Goal: Task Accomplishment & Management: Complete application form

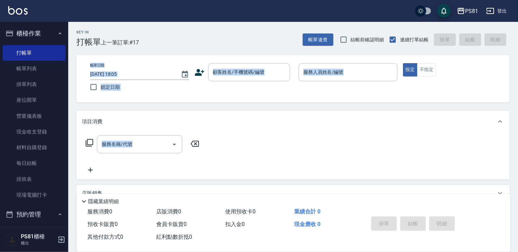
drag, startPoint x: 226, startPoint y: 158, endPoint x: 200, endPoint y: 171, distance: 29.0
click at [200, 171] on div "Key In 打帳單 上一筆訂單:#17 帳單速查 結帳前確認明細 連續打單結帳 掛單 結帳 明細 帳單日期 [DATE] 18:05 鎖定日期 顧客姓名/手…" at bounding box center [293, 177] width 450 height 310
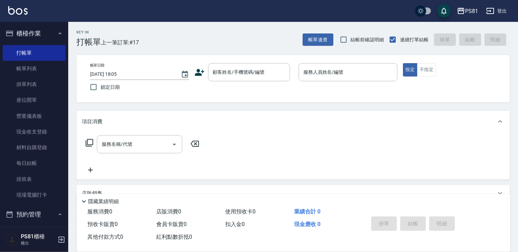
drag, startPoint x: 200, startPoint y: 171, endPoint x: 238, endPoint y: 198, distance: 47.4
click at [238, 198] on div "隱藏業績明細" at bounding box center [295, 201] width 431 height 8
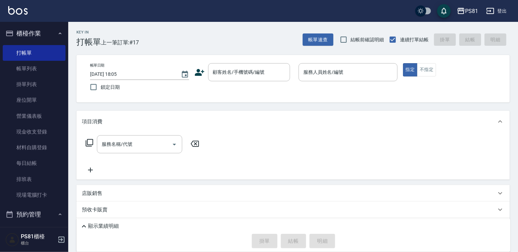
click at [238, 198] on div "店販銷售" at bounding box center [292, 193] width 433 height 16
drag, startPoint x: 163, startPoint y: 184, endPoint x: 156, endPoint y: 194, distance: 12.5
click at [156, 194] on div "項目消費 服務名稱/代號 服務名稱/代號 店販銷售 服務人員姓名/編號 服務人員姓名/編號 商品代號/名稱 商品代號/名稱 預收卡販賣 卡券名稱/代號 卡券名…" at bounding box center [292, 218] width 433 height 214
drag, startPoint x: 171, startPoint y: 194, endPoint x: 186, endPoint y: 190, distance: 15.4
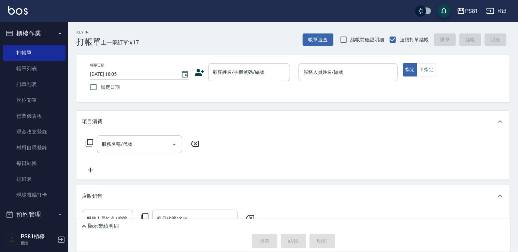
click at [183, 191] on div "店販銷售" at bounding box center [292, 196] width 433 height 22
drag, startPoint x: 109, startPoint y: 176, endPoint x: 110, endPoint y: 187, distance: 10.9
click at [110, 187] on div "項目消費 服務名稱/代號 服務名稱/代號 店販銷售 服務人員姓名/編號 服務人員姓名/編號 商品代號/名稱 商品代號/名稱 預收卡販賣 卡券名稱/代號 卡券名…" at bounding box center [292, 189] width 433 height 156
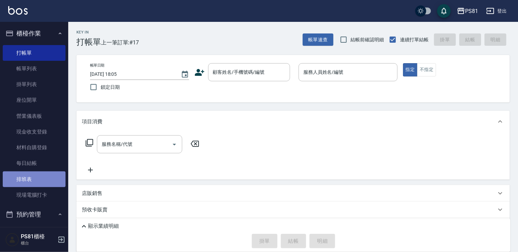
click at [40, 181] on link "排班表" at bounding box center [34, 179] width 63 height 16
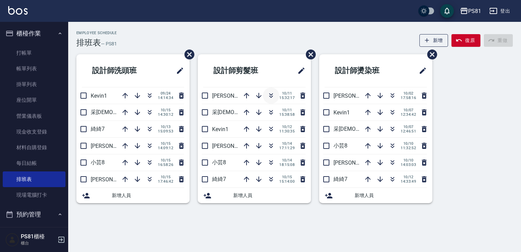
click at [270, 94] on icon "button" at bounding box center [271, 95] width 8 height 8
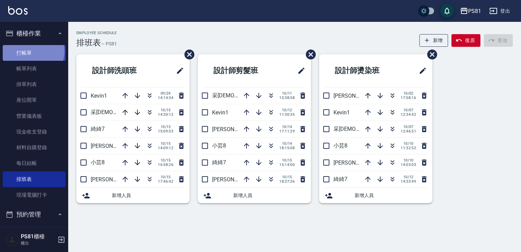
click at [33, 51] on link "打帳單" at bounding box center [34, 53] width 63 height 16
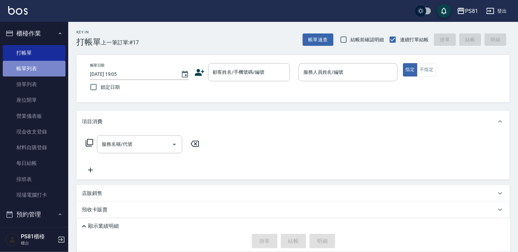
click at [35, 72] on link "帳單列表" at bounding box center [34, 69] width 63 height 16
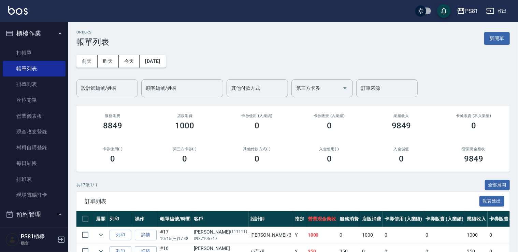
click at [106, 85] on input "設計師編號/姓名" at bounding box center [107, 88] width 55 height 12
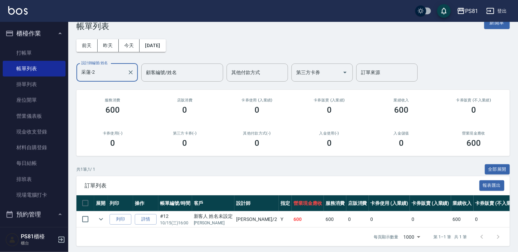
scroll to position [23, 0]
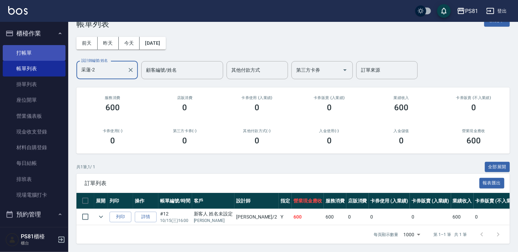
type input "采蓮-2"
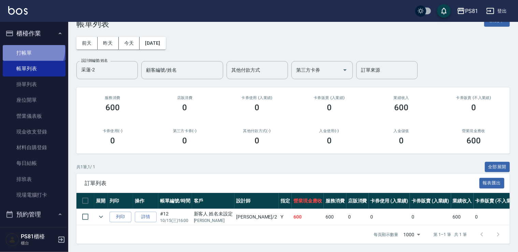
click at [33, 49] on link "打帳單" at bounding box center [34, 53] width 63 height 16
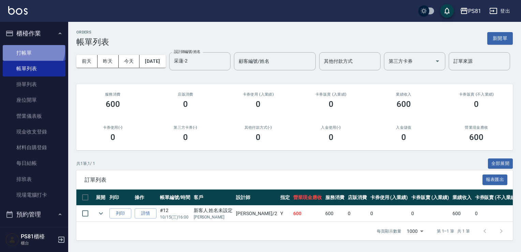
drag, startPoint x: 33, startPoint y: 49, endPoint x: 31, endPoint y: 54, distance: 4.3
click at [33, 56] on link "打帳單" at bounding box center [34, 53] width 63 height 16
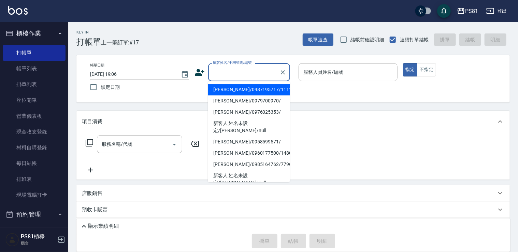
click at [255, 68] on input "顧客姓名/手機號碼/編號" at bounding box center [244, 72] width 66 height 12
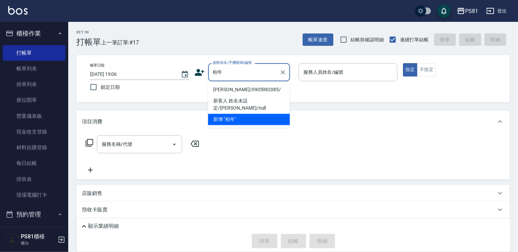
click at [246, 88] on li "[PERSON_NAME]/0905982085/" at bounding box center [249, 89] width 82 height 11
type input "[PERSON_NAME]/0905982085/"
type input "采蓮-2"
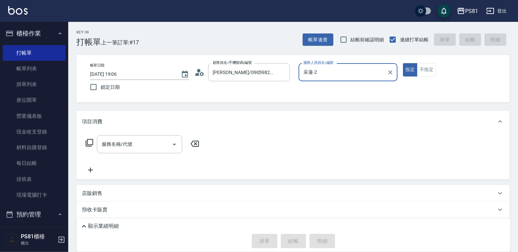
click at [403, 63] on button "指定" at bounding box center [410, 69] width 15 height 13
type button "true"
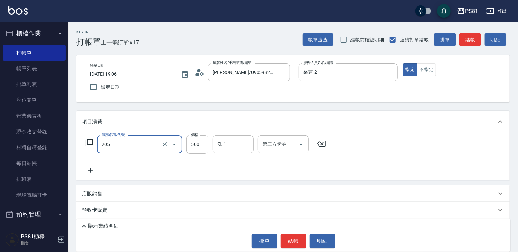
type input "A級單剪400(205)"
type input "400"
click at [380, 147] on div "服務名稱/代號 A級單剪400(205) 服務名稱/代號 價格 400 價格 洗-1 洗-1 第三方卡券 第三方卡券" at bounding box center [292, 155] width 433 height 47
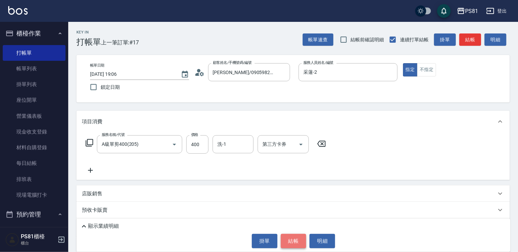
click at [298, 237] on button "結帳" at bounding box center [294, 241] width 26 height 14
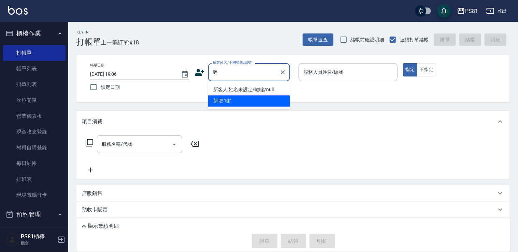
click at [258, 90] on li "新客人 姓名未設定/噠噠/null" at bounding box center [249, 89] width 82 height 11
type input "新客人 姓名未設定/噠噠/null"
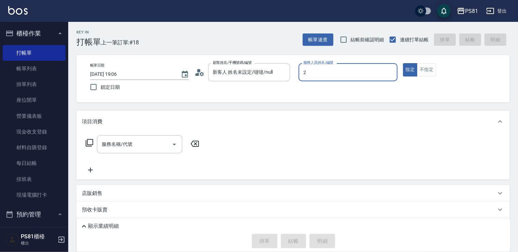
type input "采蓮-2"
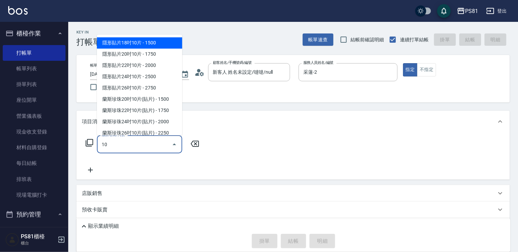
type input "1"
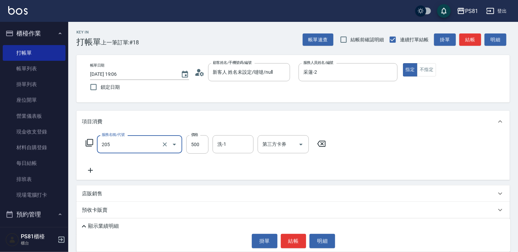
type input "A級單剪400(205)"
click at [340, 164] on div "服務名稱/代號 A級單剪400(205) 服務名稱/代號 價格 500 價格 洗-1 洗-1 第三方卡券 第三方卡券" at bounding box center [292, 155] width 433 height 47
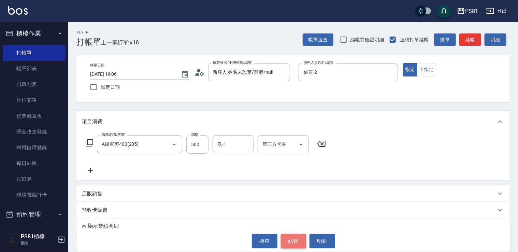
click at [301, 235] on button "結帳" at bounding box center [294, 241] width 26 height 14
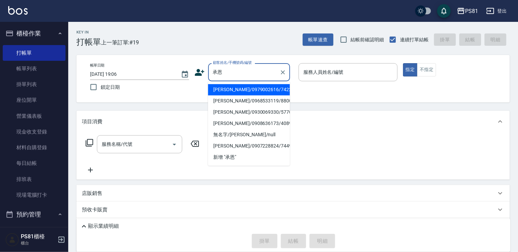
click at [266, 86] on li "[PERSON_NAME]/0979002616/7422" at bounding box center [249, 89] width 82 height 11
type input "[PERSON_NAME]/0979002616/7422"
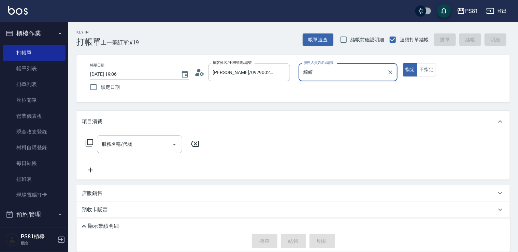
type input "綺"
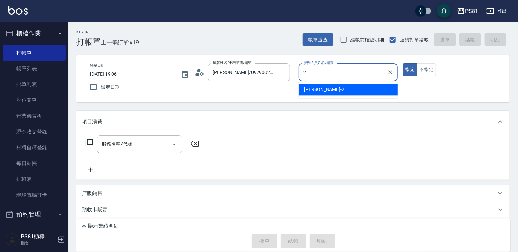
type input "采蓮-2"
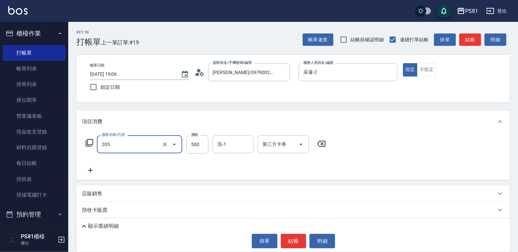
type input "A級單剪400(205)"
click at [215, 162] on div "服務名稱/代號 A級單剪400(205) 服務名稱/代號 價格 500 價格 洗-1 洗-1 第三方卡券 第三方卡券" at bounding box center [206, 154] width 248 height 39
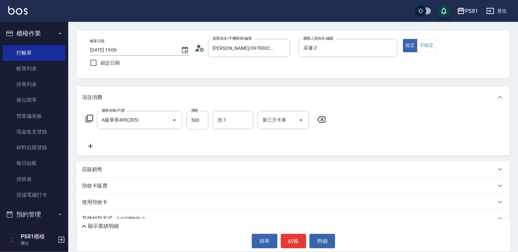
scroll to position [34, 0]
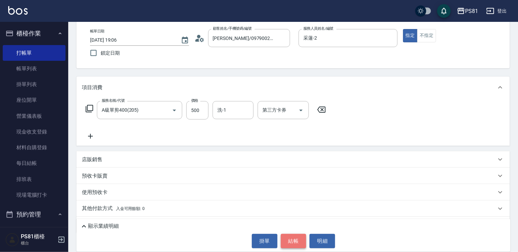
click at [294, 236] on button "結帳" at bounding box center [294, 241] width 26 height 14
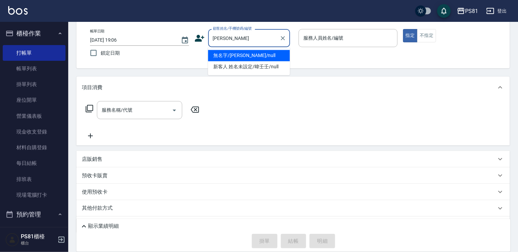
click at [240, 57] on li "無名字/[PERSON_NAME]/null" at bounding box center [249, 55] width 82 height 11
type input "無名字/[PERSON_NAME]/null"
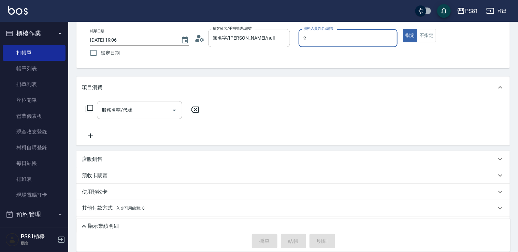
type input "采蓮-2"
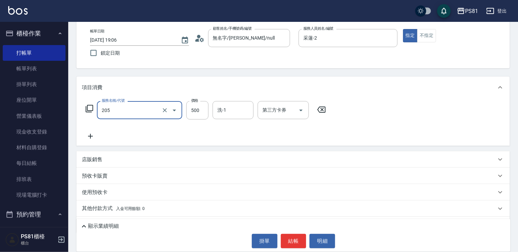
type input "A級單剪400(205)"
drag, startPoint x: 378, startPoint y: 107, endPoint x: 352, endPoint y: 157, distance: 56.0
click at [378, 108] on div "服務名稱/代號 A級單剪400(205) 服務名稱/代號 價格 500 價格 洗-1 洗-1 第三方卡券 第三方卡券" at bounding box center [292, 121] width 433 height 47
click at [295, 241] on button "結帳" at bounding box center [294, 241] width 26 height 14
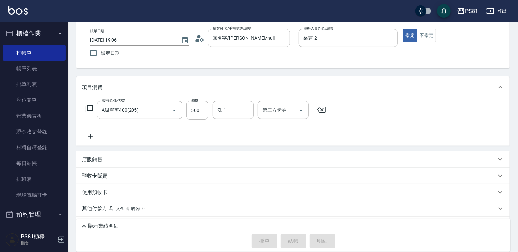
type input "[DATE] 19:07"
